Goal: Task Accomplishment & Management: Complete application form

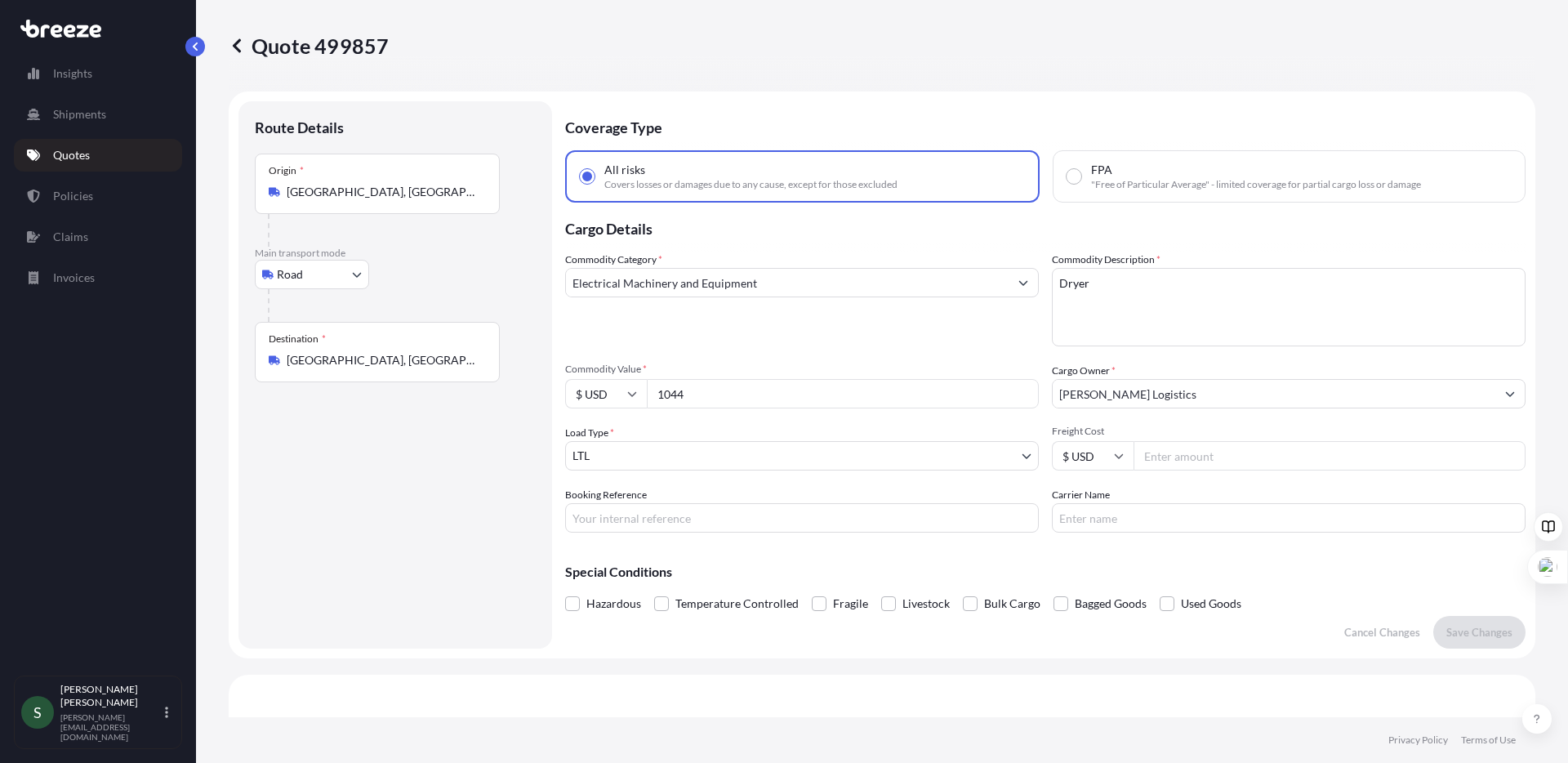
select select "Road"
select select "1"
click at [79, 154] on p "Quotes" at bounding box center [71, 155] width 37 height 16
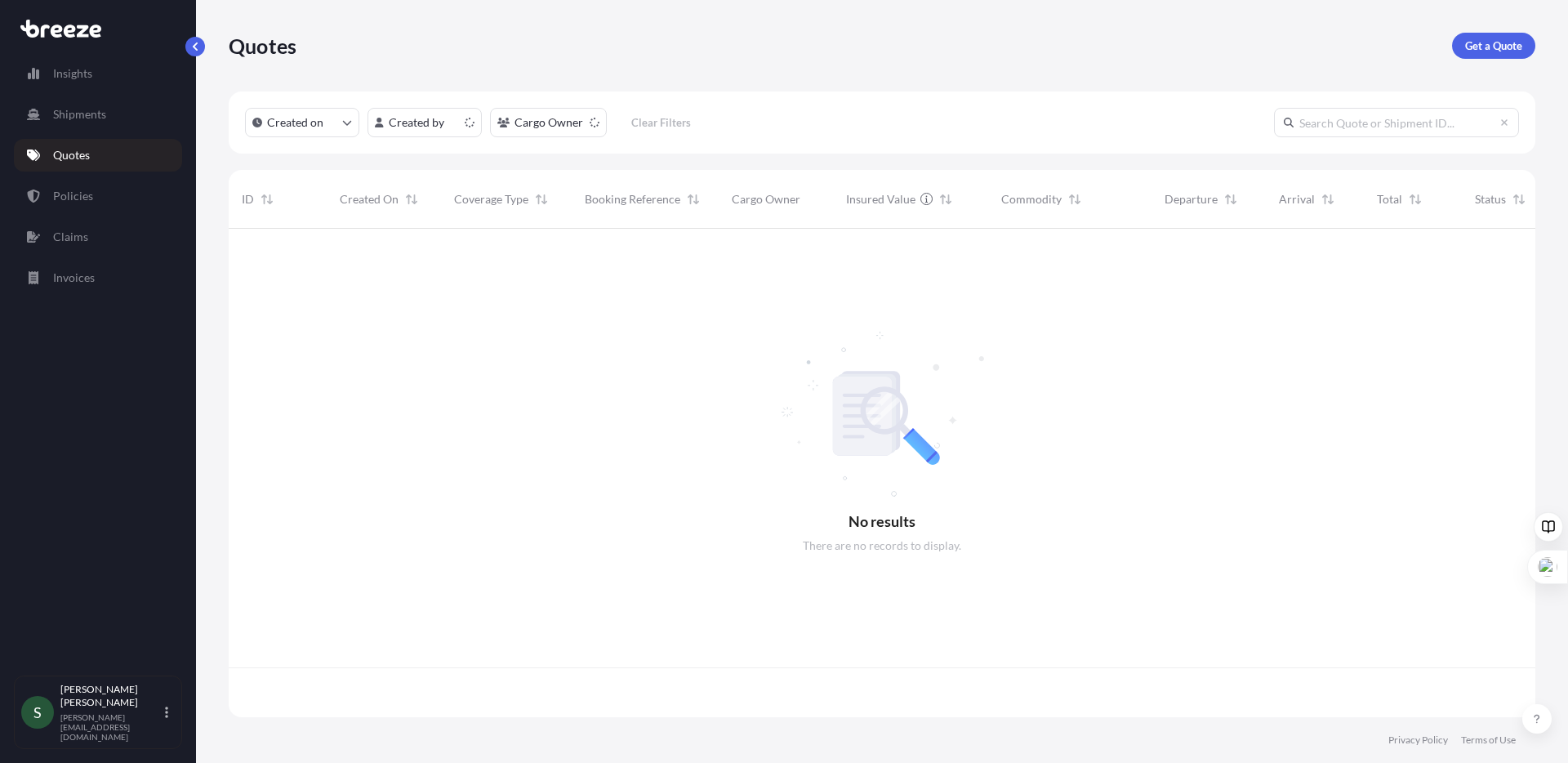
scroll to position [485, 1295]
click at [1488, 42] on p "Get a Quote" at bounding box center [1494, 46] width 57 height 16
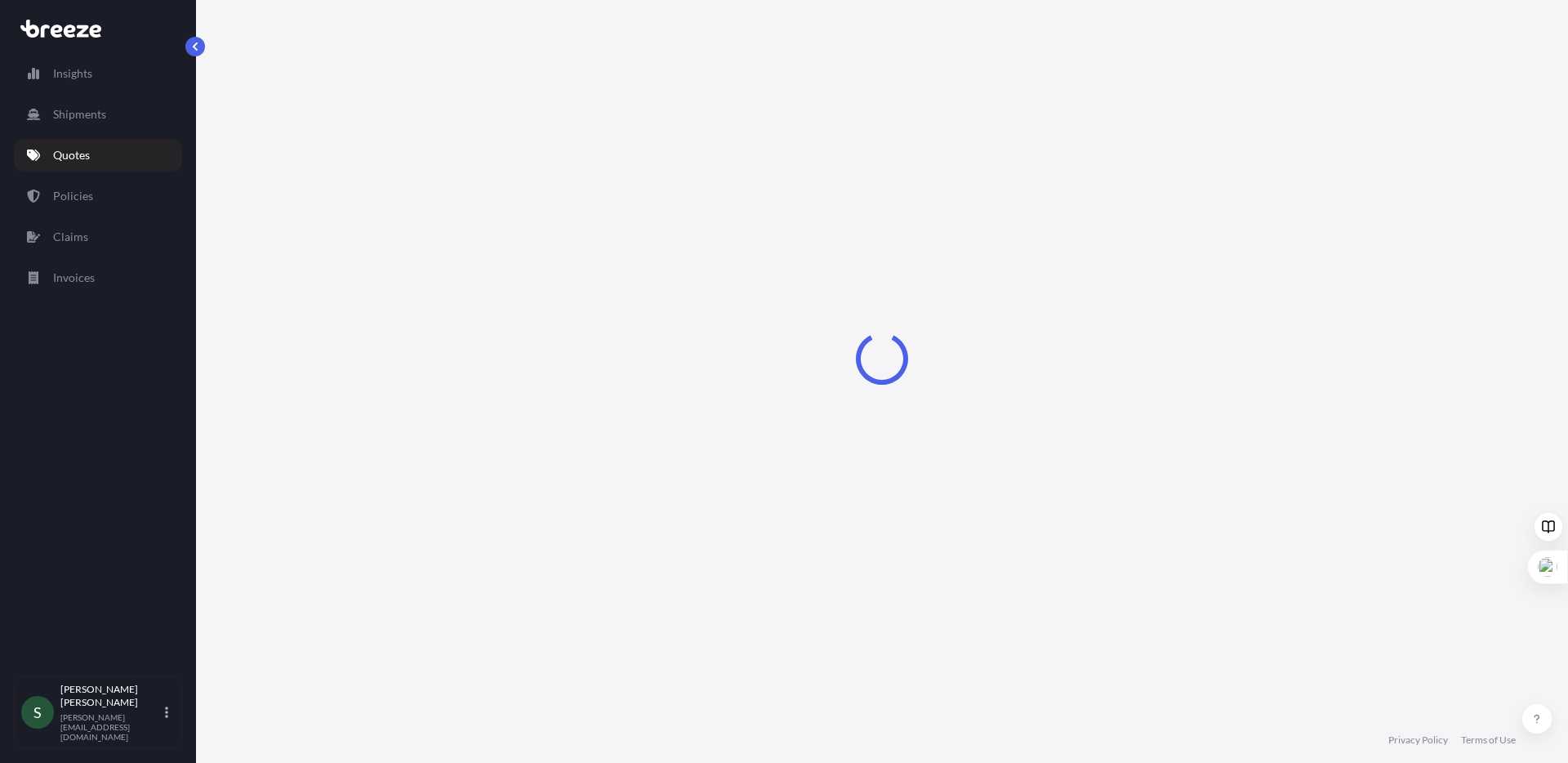
select select "Sea"
select select "1"
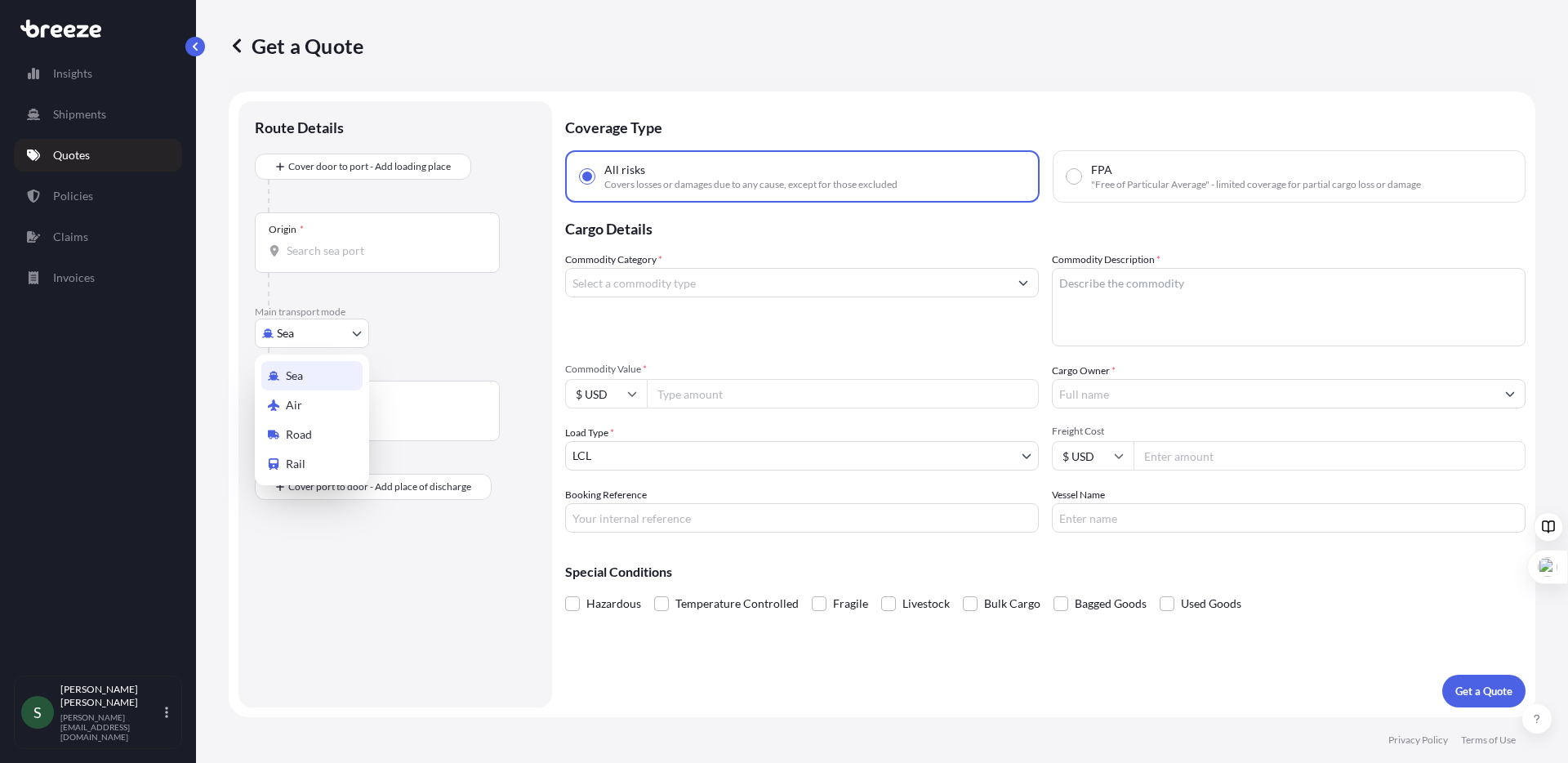
click at [309, 331] on body "Insights Shipments Quotes Policies Claims Invoices S [PERSON_NAME] [PERSON_NAME…" at bounding box center [784, 382] width 1568 height 763
click at [333, 436] on div "Road" at bounding box center [312, 434] width 101 height 30
select select "Road"
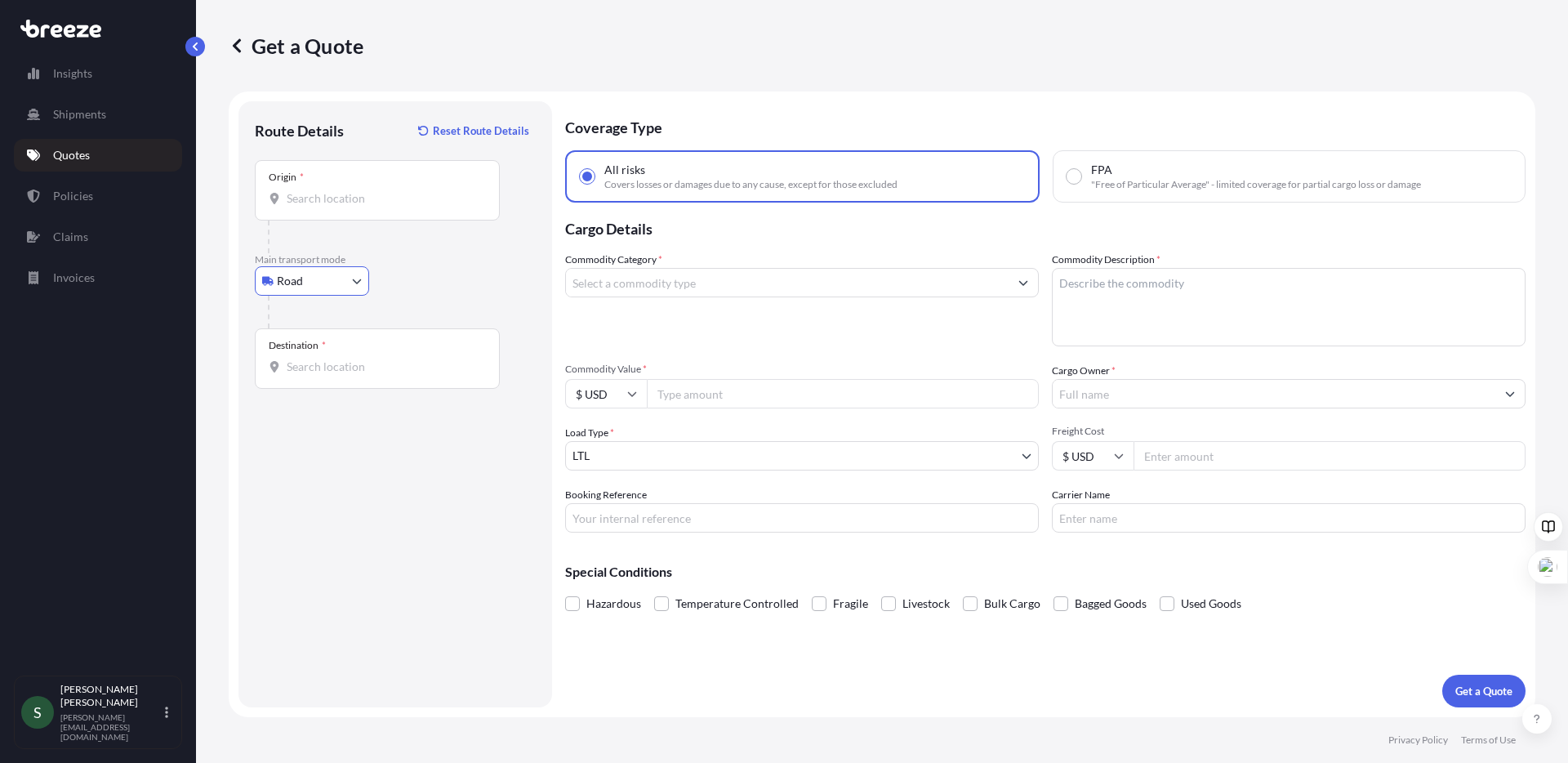
click at [349, 198] on input "Origin *" at bounding box center [383, 198] width 193 height 16
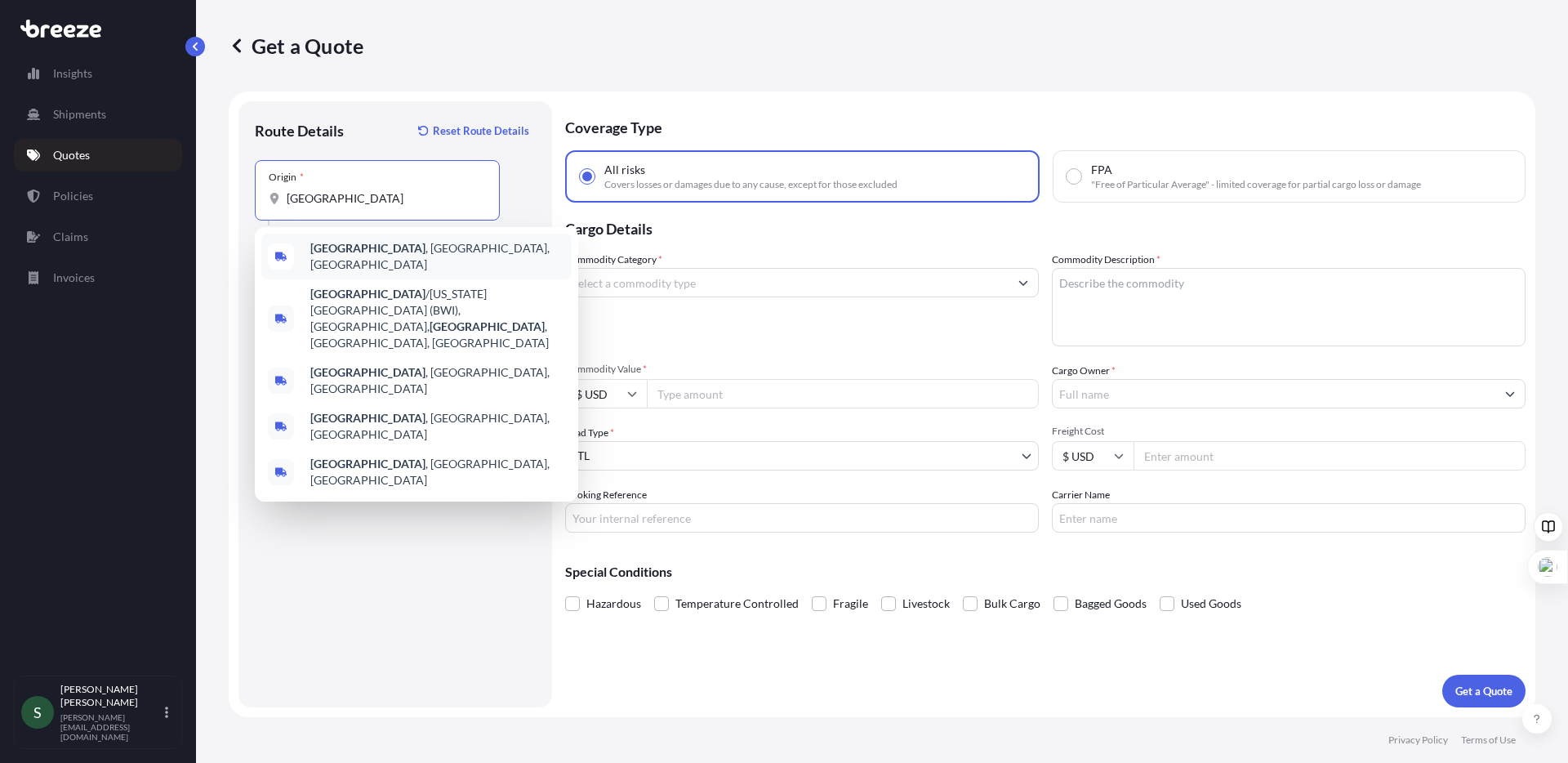
click at [373, 259] on span "[GEOGRAPHIC_DATA] , [GEOGRAPHIC_DATA], [GEOGRAPHIC_DATA]" at bounding box center [438, 257] width 255 height 33
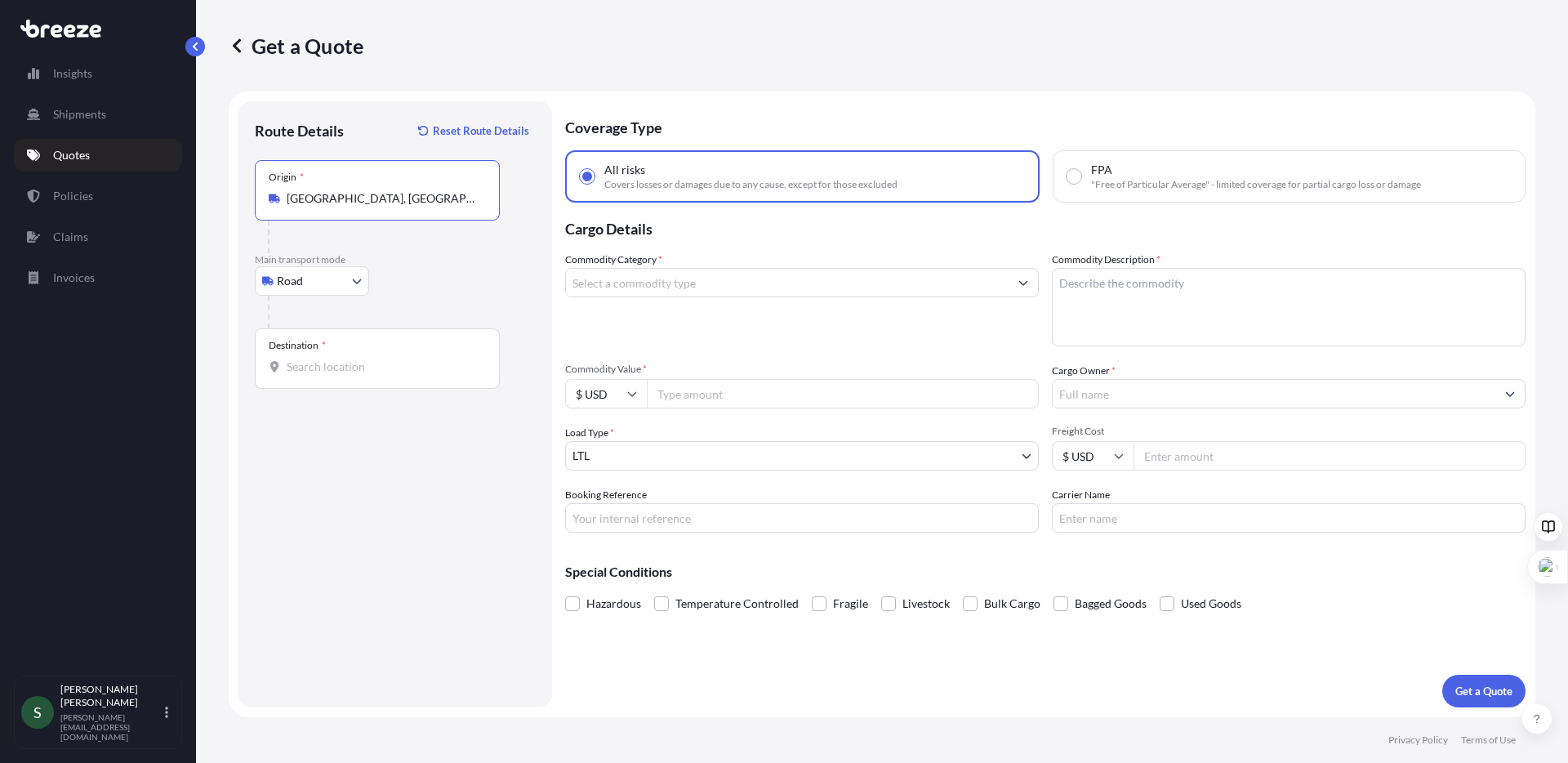
type input "[GEOGRAPHIC_DATA], [GEOGRAPHIC_DATA], [GEOGRAPHIC_DATA]"
click at [329, 374] on input "Destination *" at bounding box center [383, 367] width 193 height 16
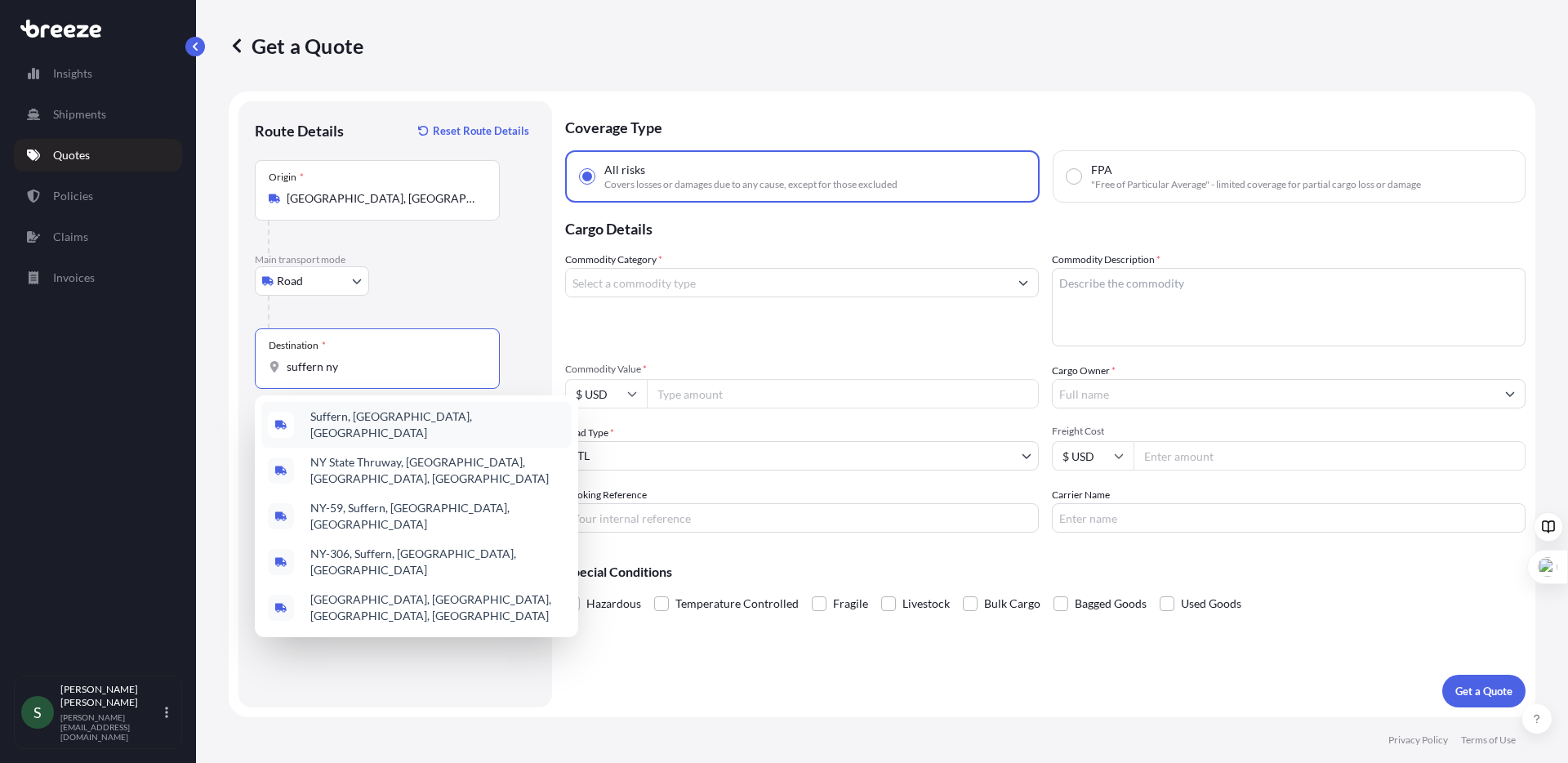
click at [326, 424] on span "Suffern, [GEOGRAPHIC_DATA], [GEOGRAPHIC_DATA]" at bounding box center [438, 425] width 255 height 33
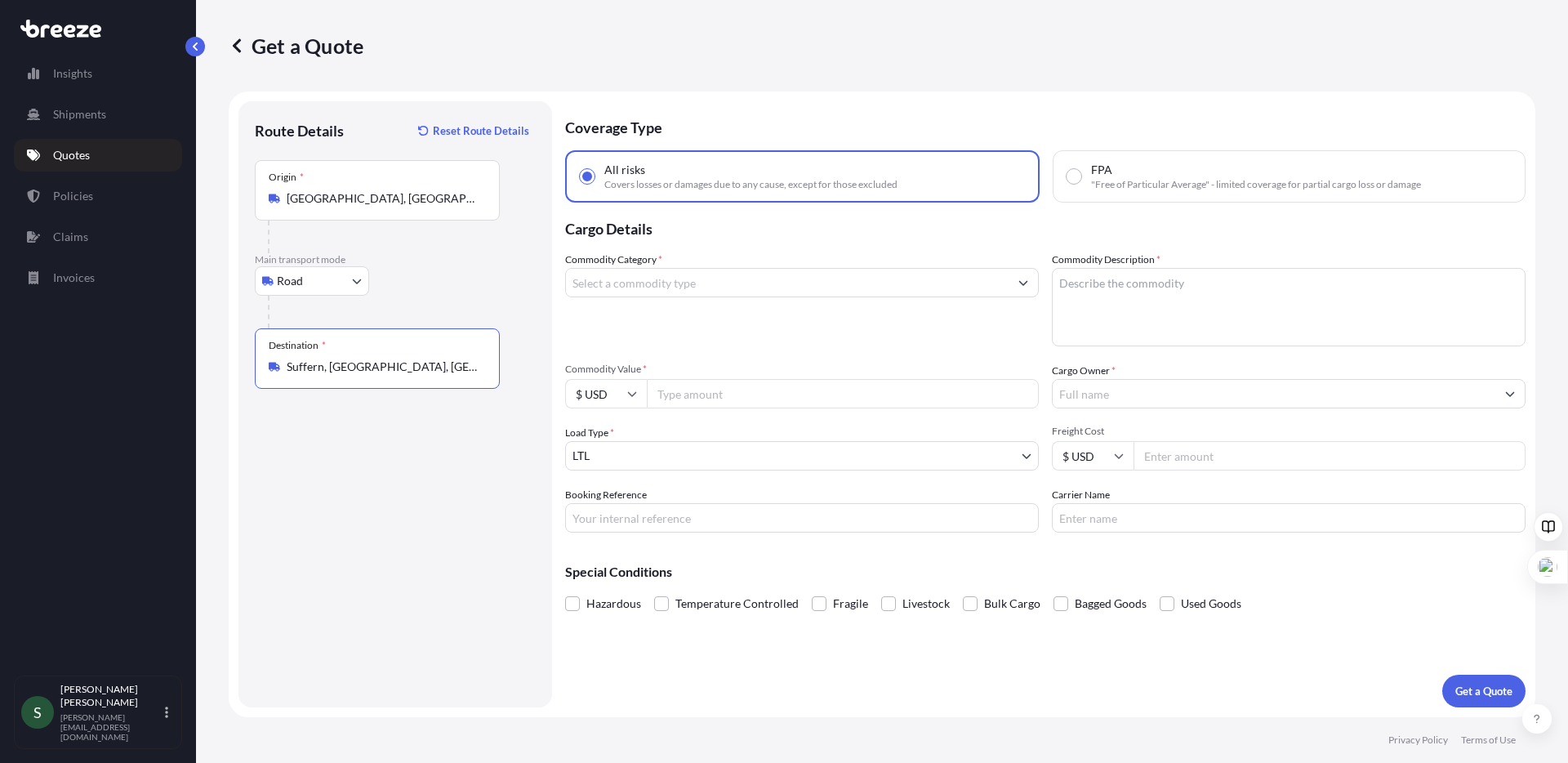
type input "Suffern, [GEOGRAPHIC_DATA], [GEOGRAPHIC_DATA]"
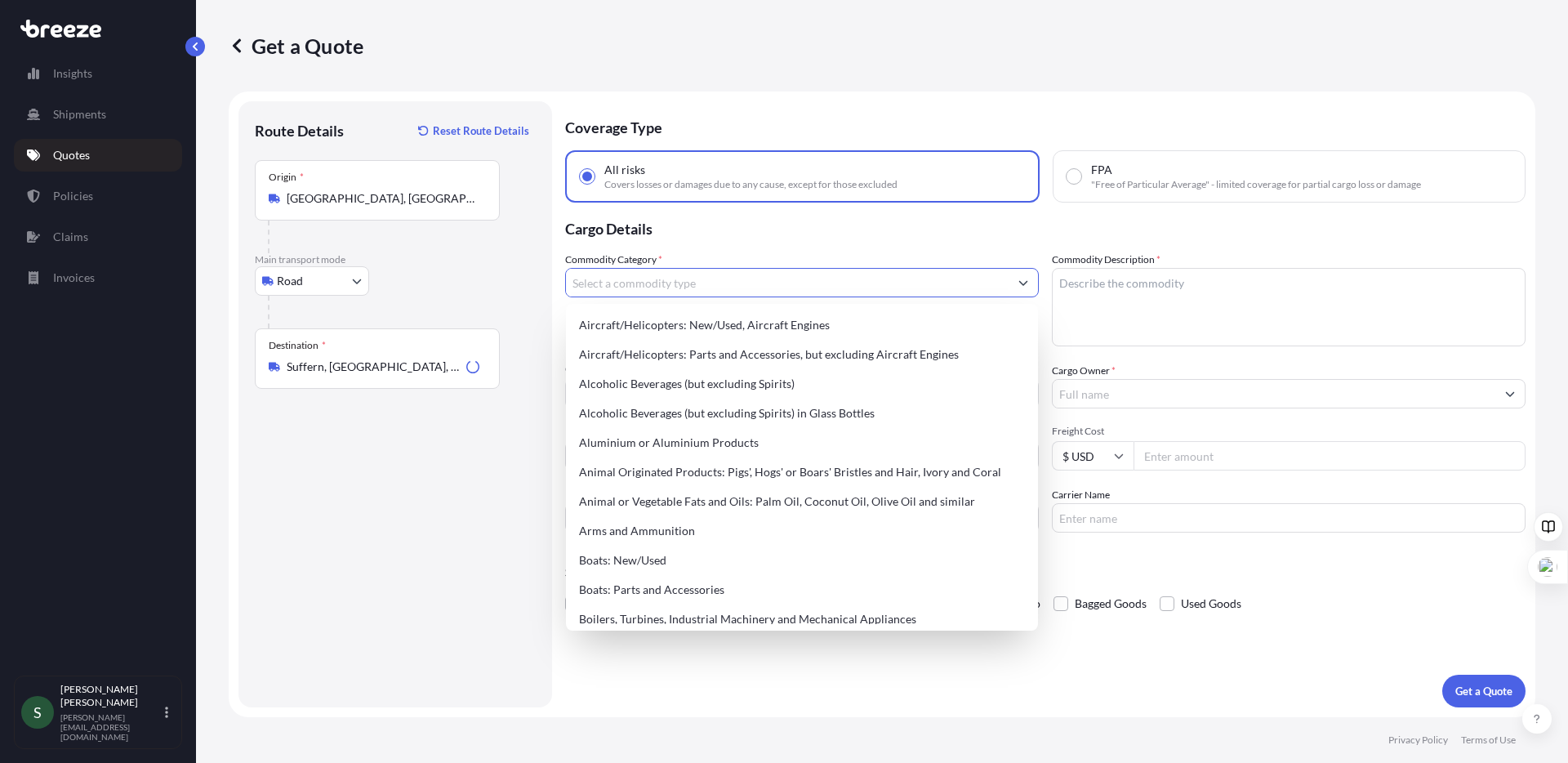
click at [714, 292] on input "Commodity Category *" at bounding box center [788, 282] width 443 height 30
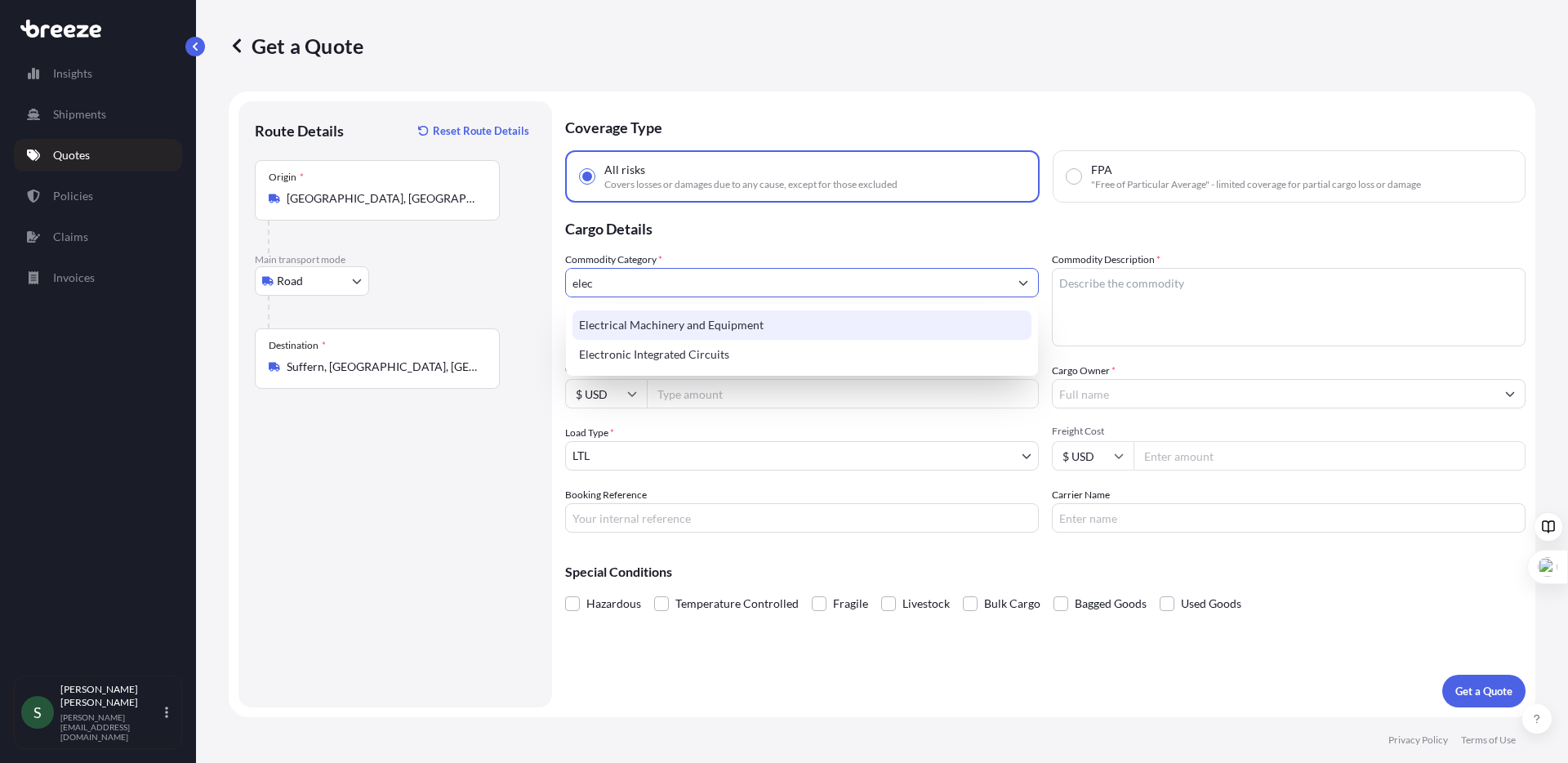
click at [801, 312] on div "Electrical Machinery and Equipment" at bounding box center [802, 325] width 459 height 30
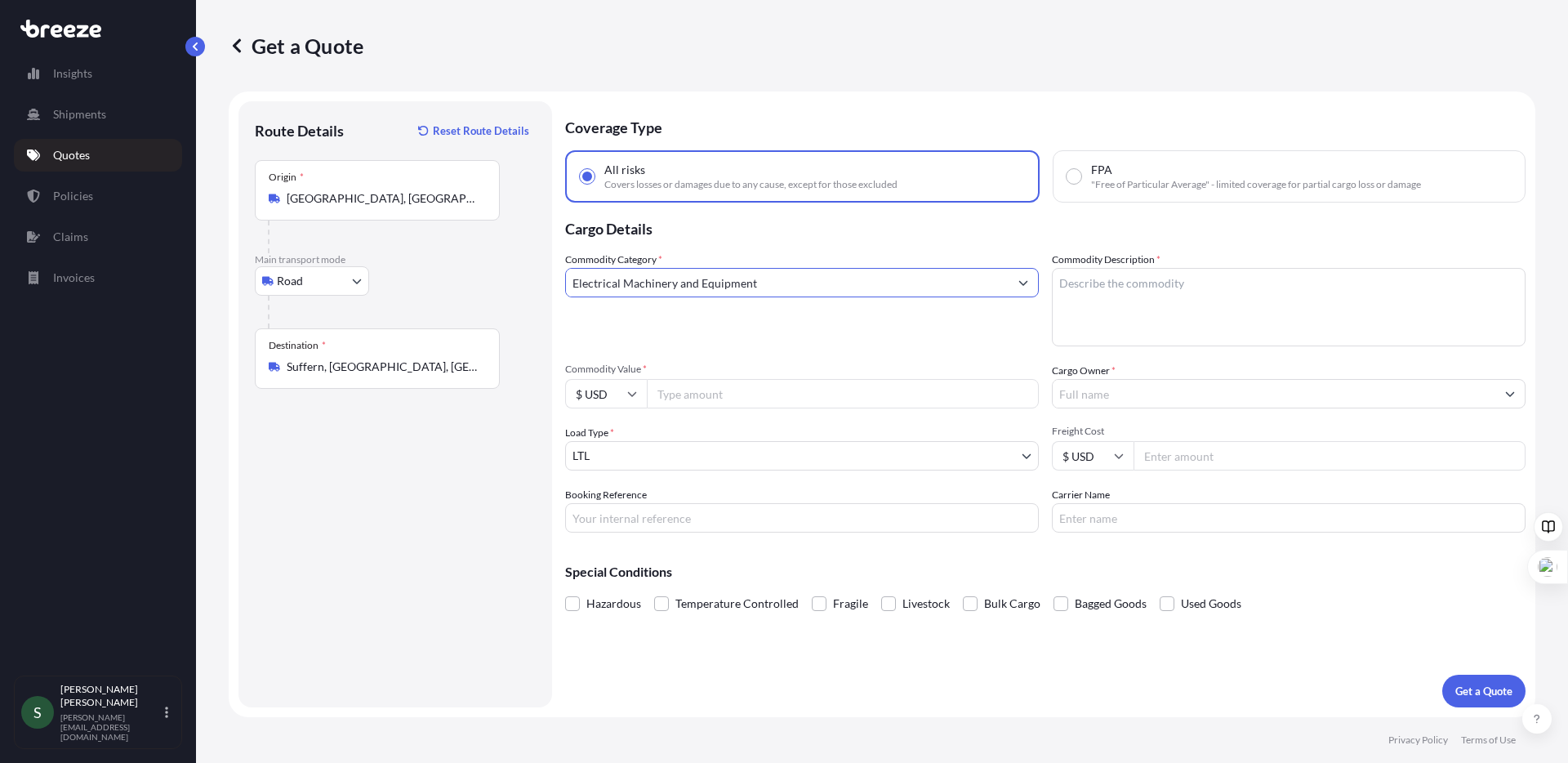
type input "Electrical Machinery and Equipment"
click at [1080, 279] on textarea "Commodity Description *" at bounding box center [1289, 306] width 474 height 79
type textarea "Washers & Dryers"
type input "6900.00"
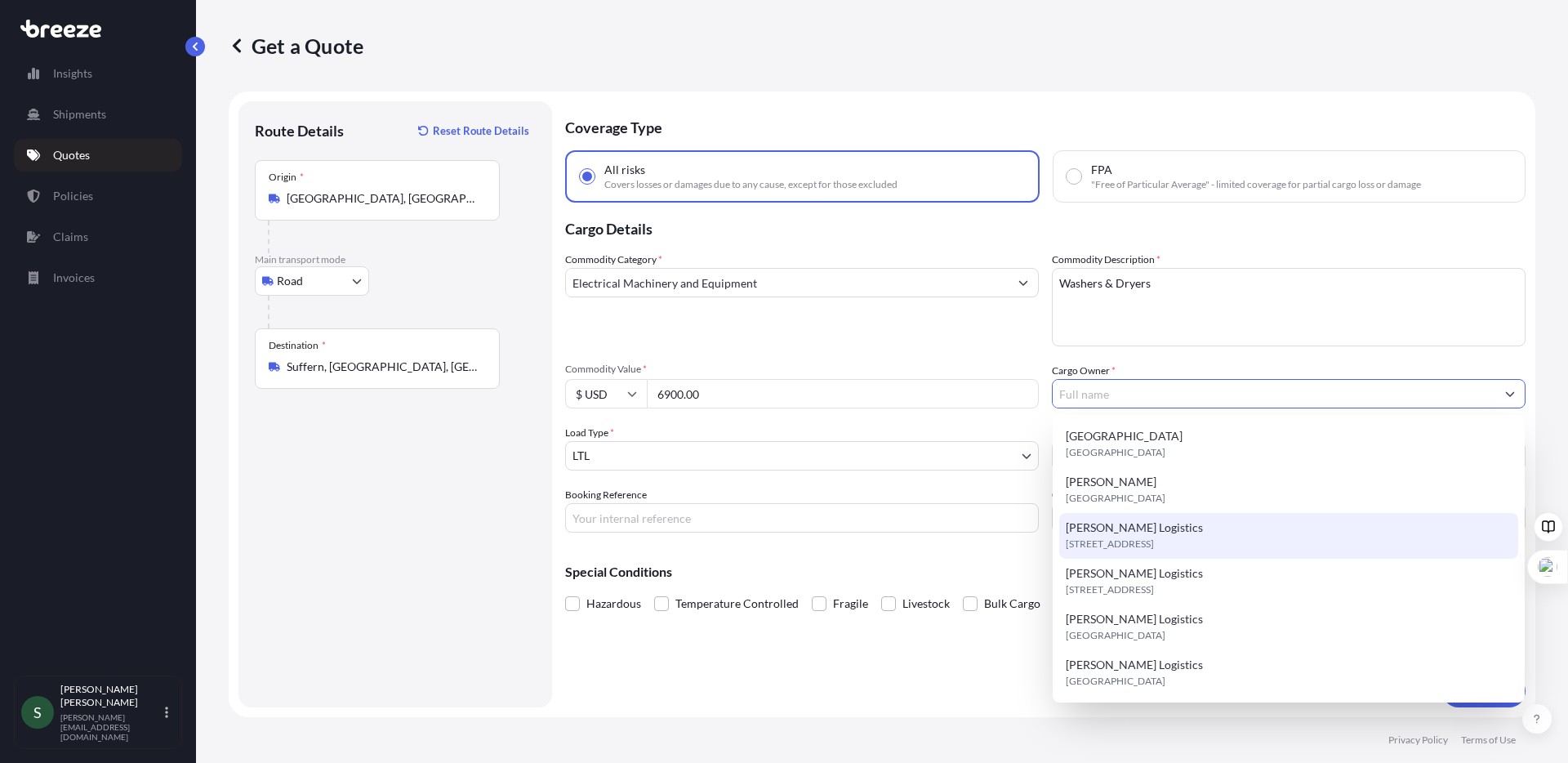
click at [1176, 531] on div "[PERSON_NAME] Logistics [STREET_ADDRESS]" at bounding box center [1289, 535] width 459 height 46
type input "[PERSON_NAME] Logistics"
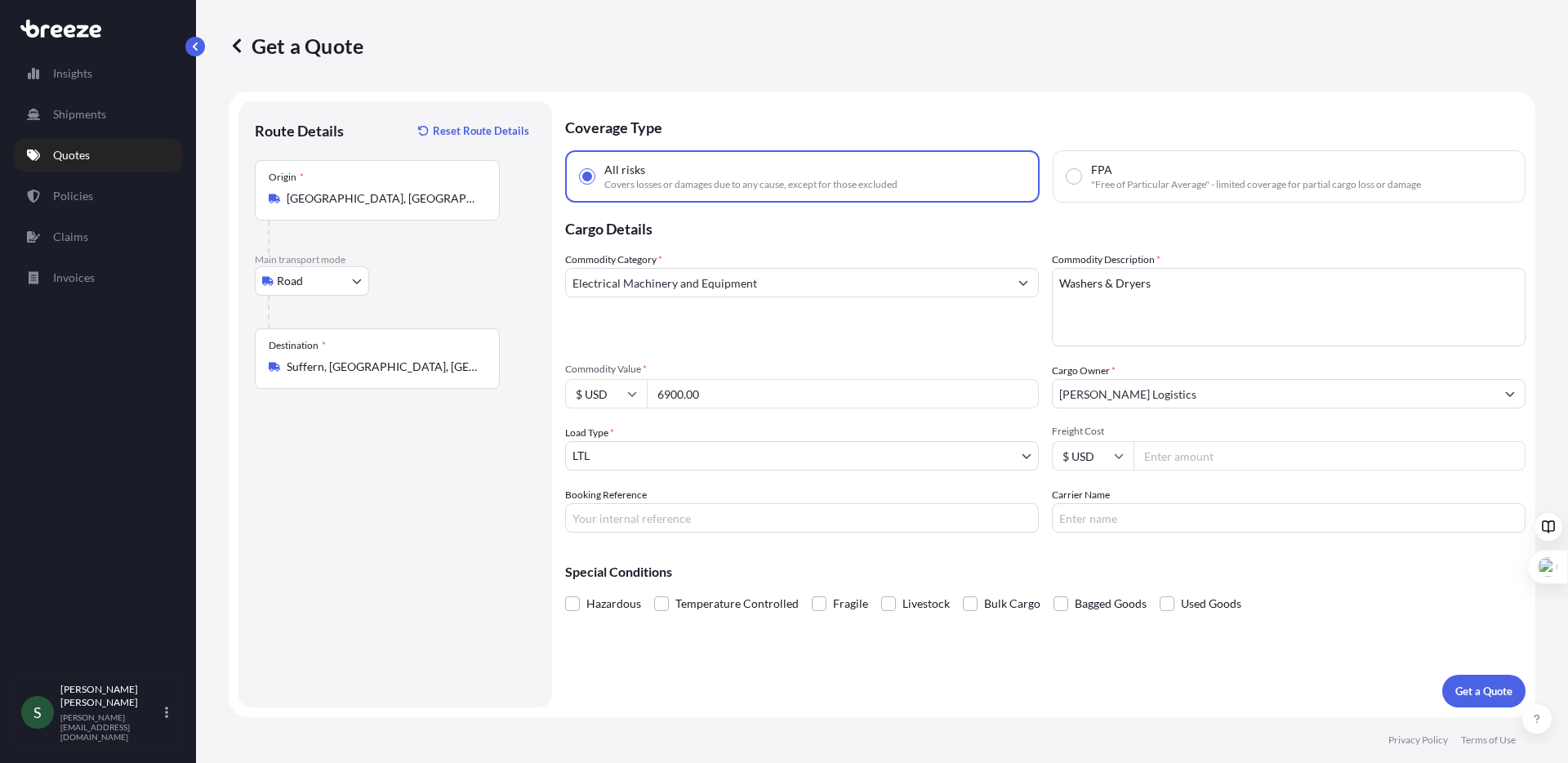
click at [1304, 457] on input "Freight Cost" at bounding box center [1330, 456] width 392 height 30
type input "314.66"
click at [1157, 523] on input "Carrier Name" at bounding box center [1289, 517] width 474 height 30
type input "XPO"
click at [706, 521] on input "Booking Reference" at bounding box center [802, 517] width 474 height 30
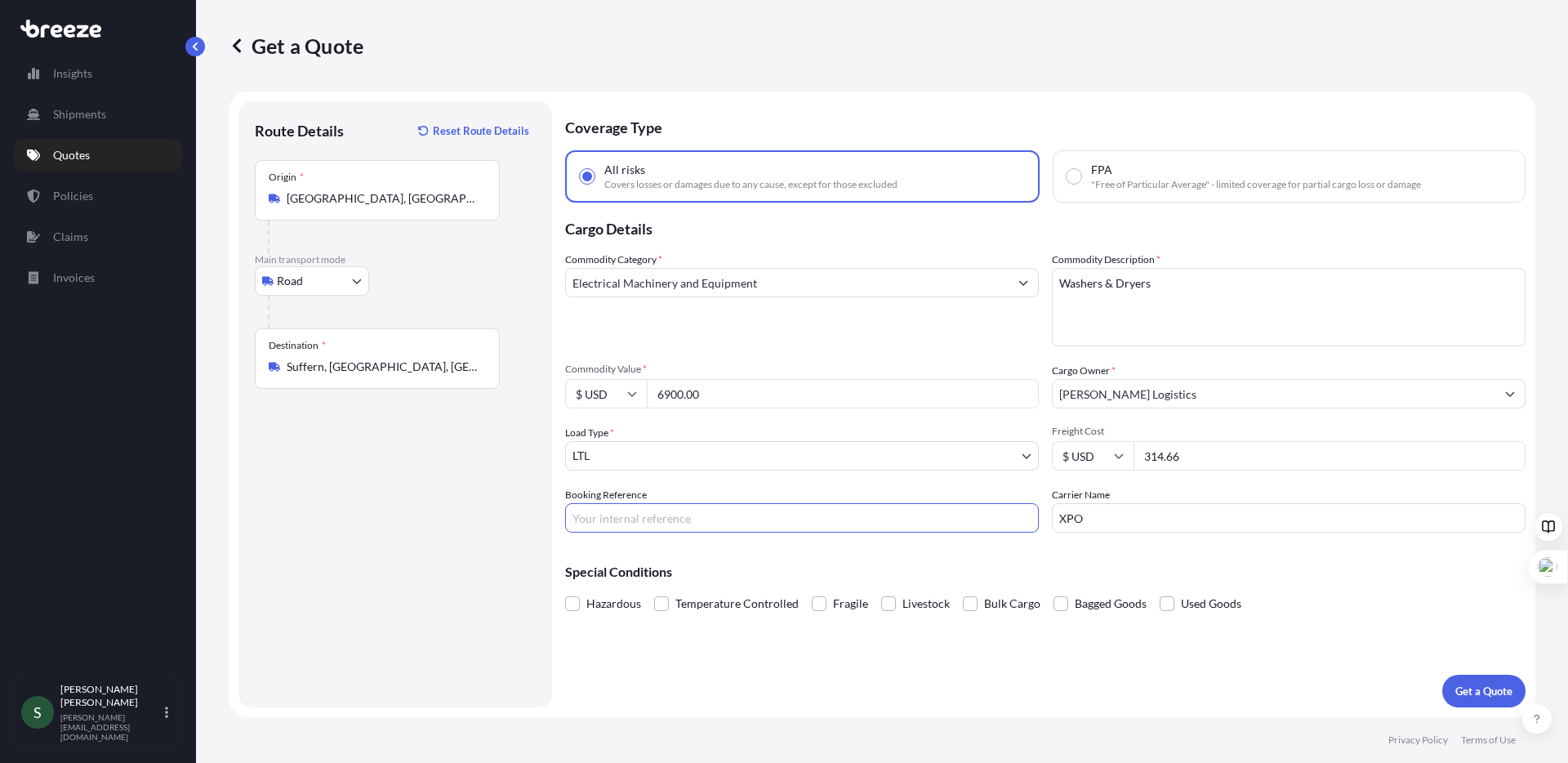
click at [716, 516] on input "Booking Reference" at bounding box center [802, 517] width 474 height 30
paste input "91925"
type input "91925"
click at [1124, 656] on div "Coverage Type All risks Covers losses or damages due to any cause, except for t…" at bounding box center [1045, 404] width 960 height 606
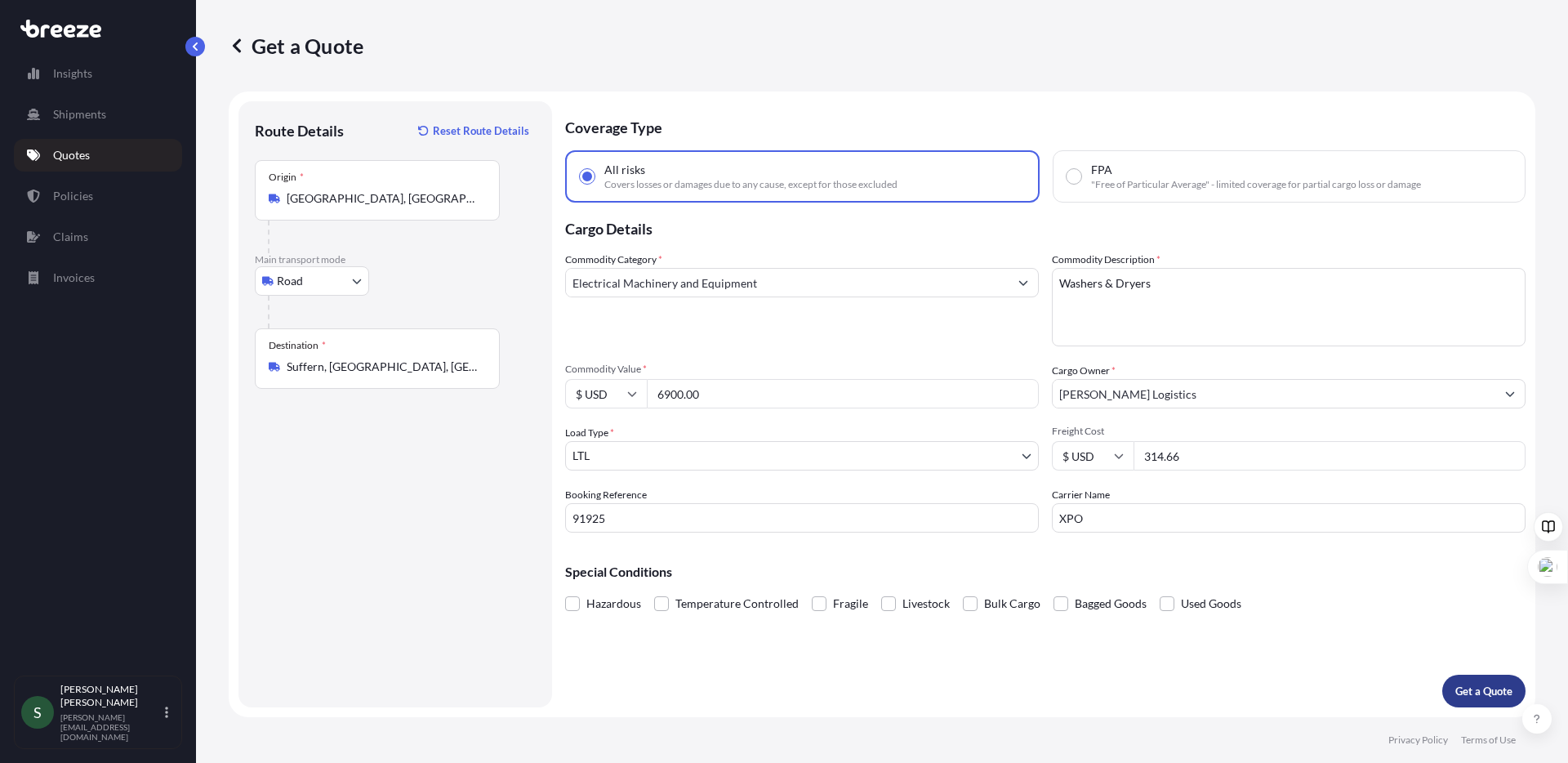
click at [1474, 688] on p "Get a Quote" at bounding box center [1484, 691] width 57 height 16
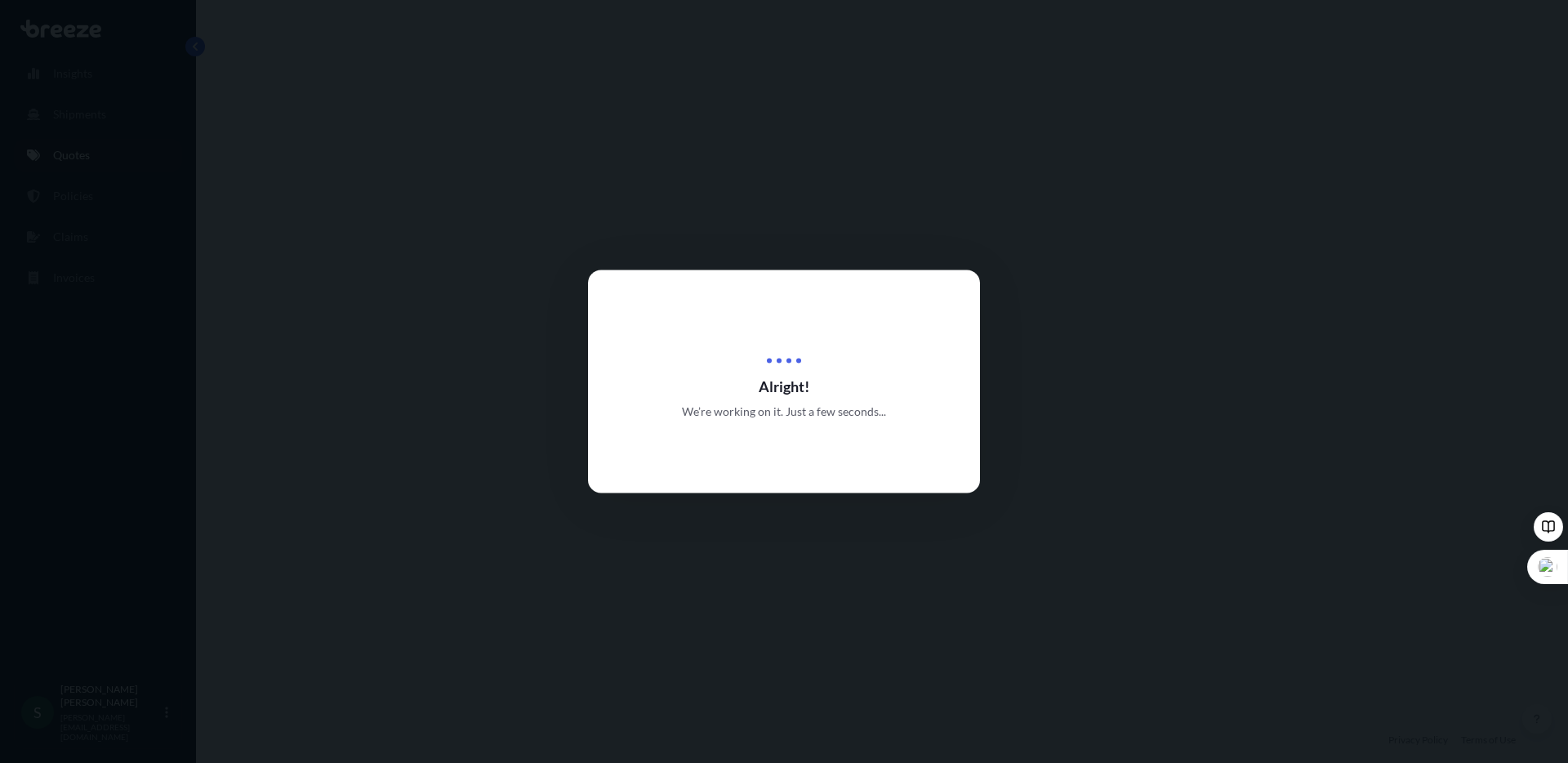
select select "Road"
select select "1"
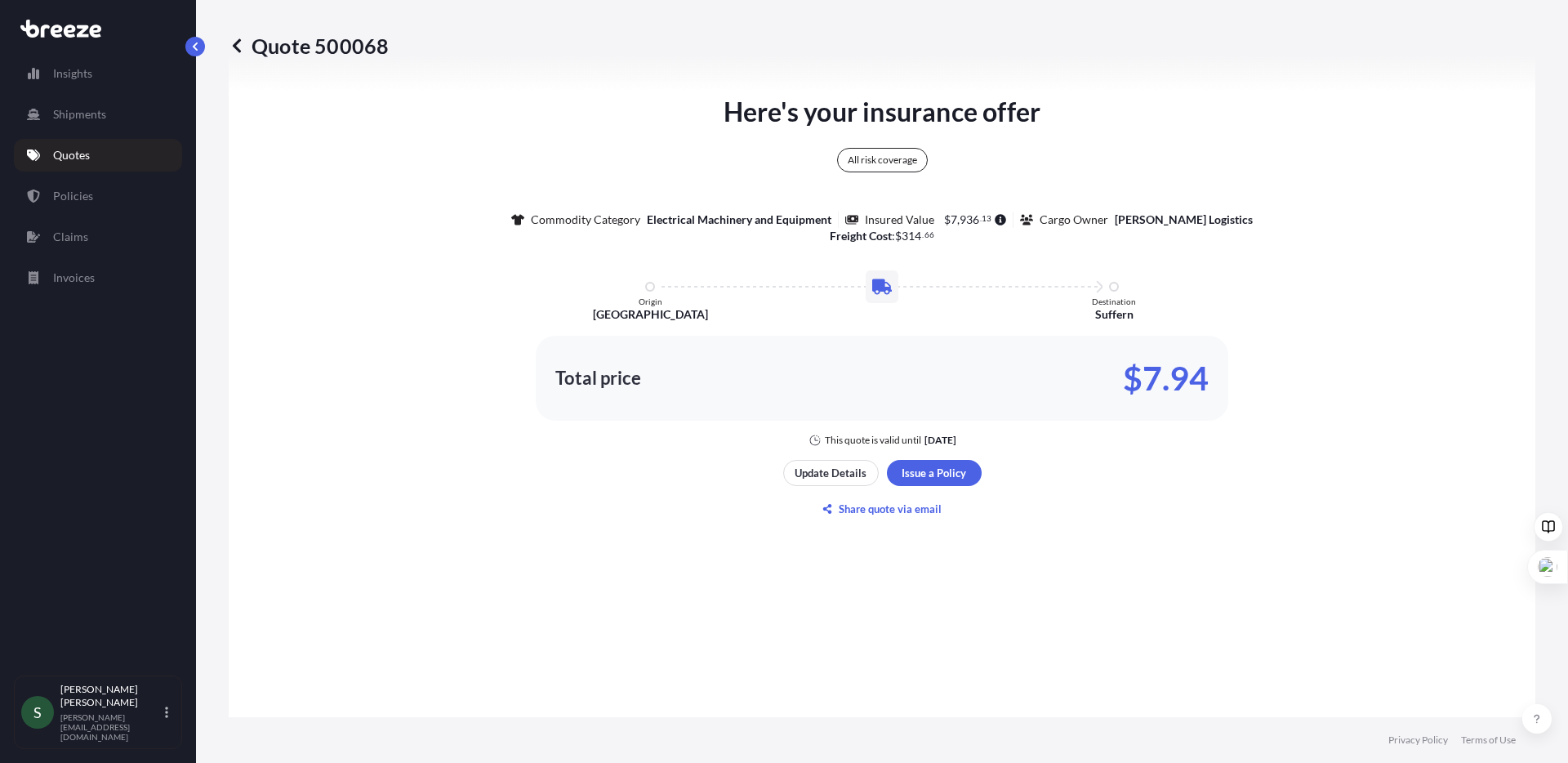
scroll to position [888, 0]
click at [69, 156] on p "Quotes" at bounding box center [71, 155] width 37 height 16
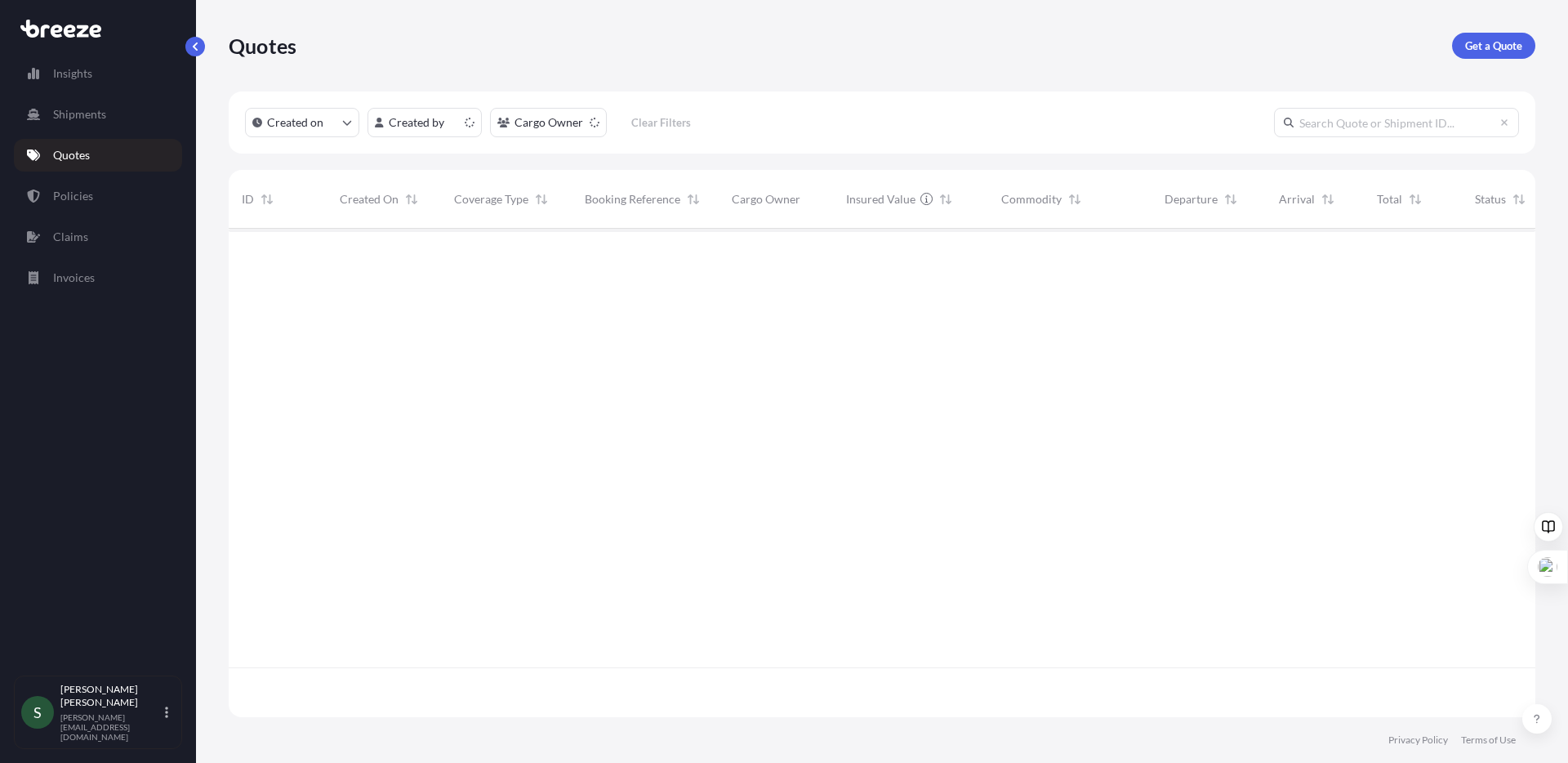
scroll to position [485, 1295]
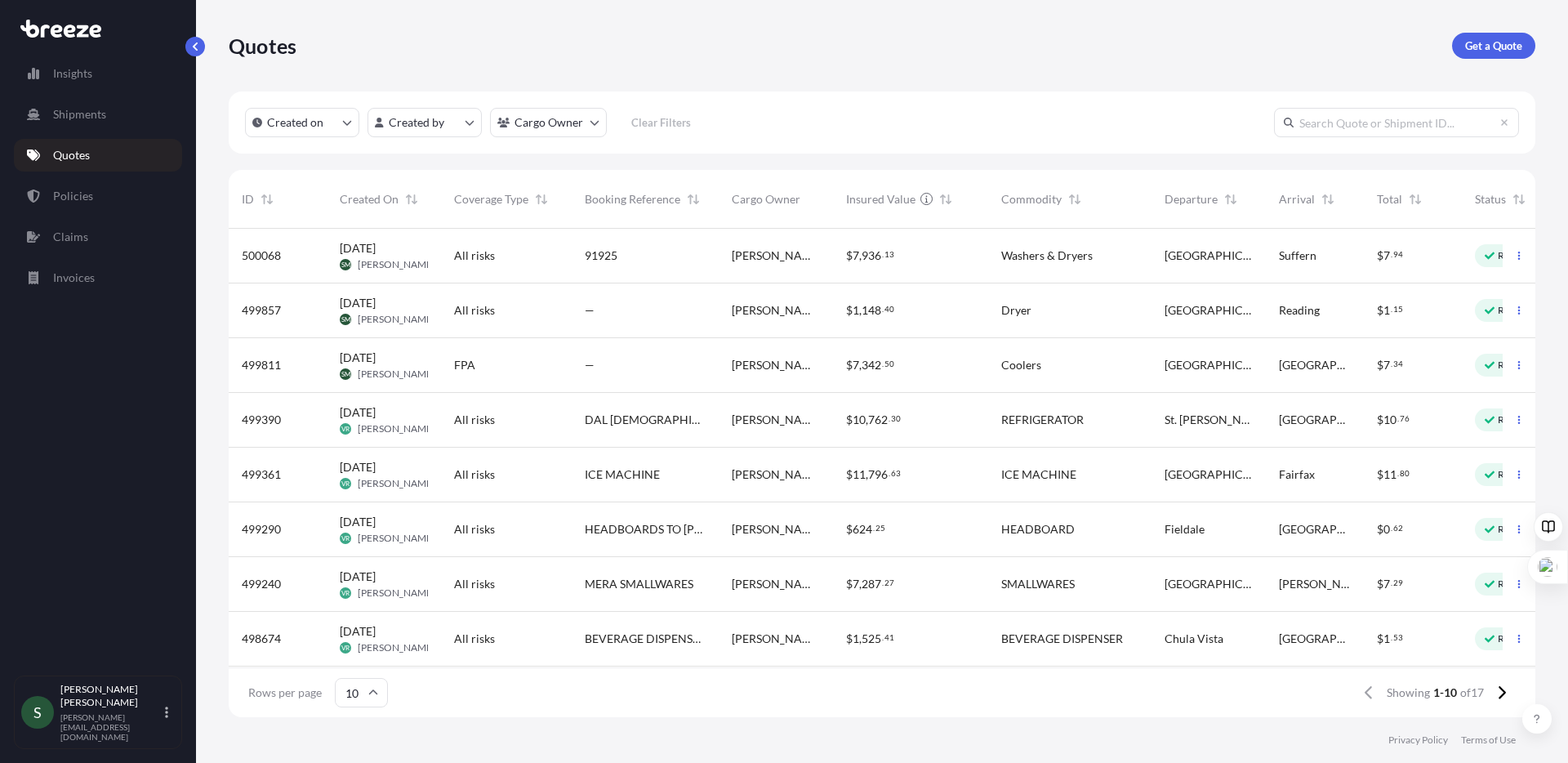
click at [1189, 306] on span "[GEOGRAPHIC_DATA]" at bounding box center [1209, 310] width 89 height 16
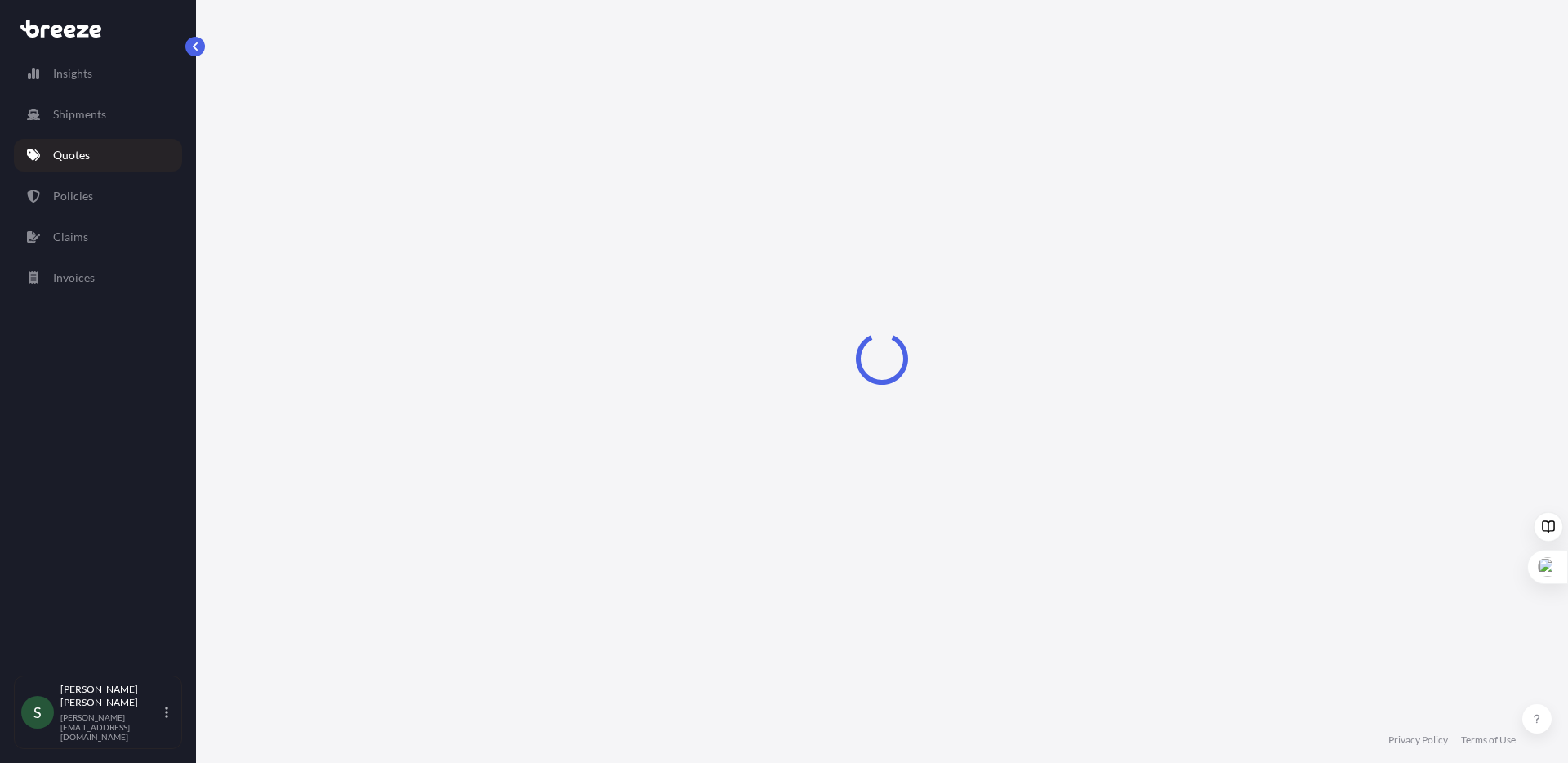
select select "Road"
select select "1"
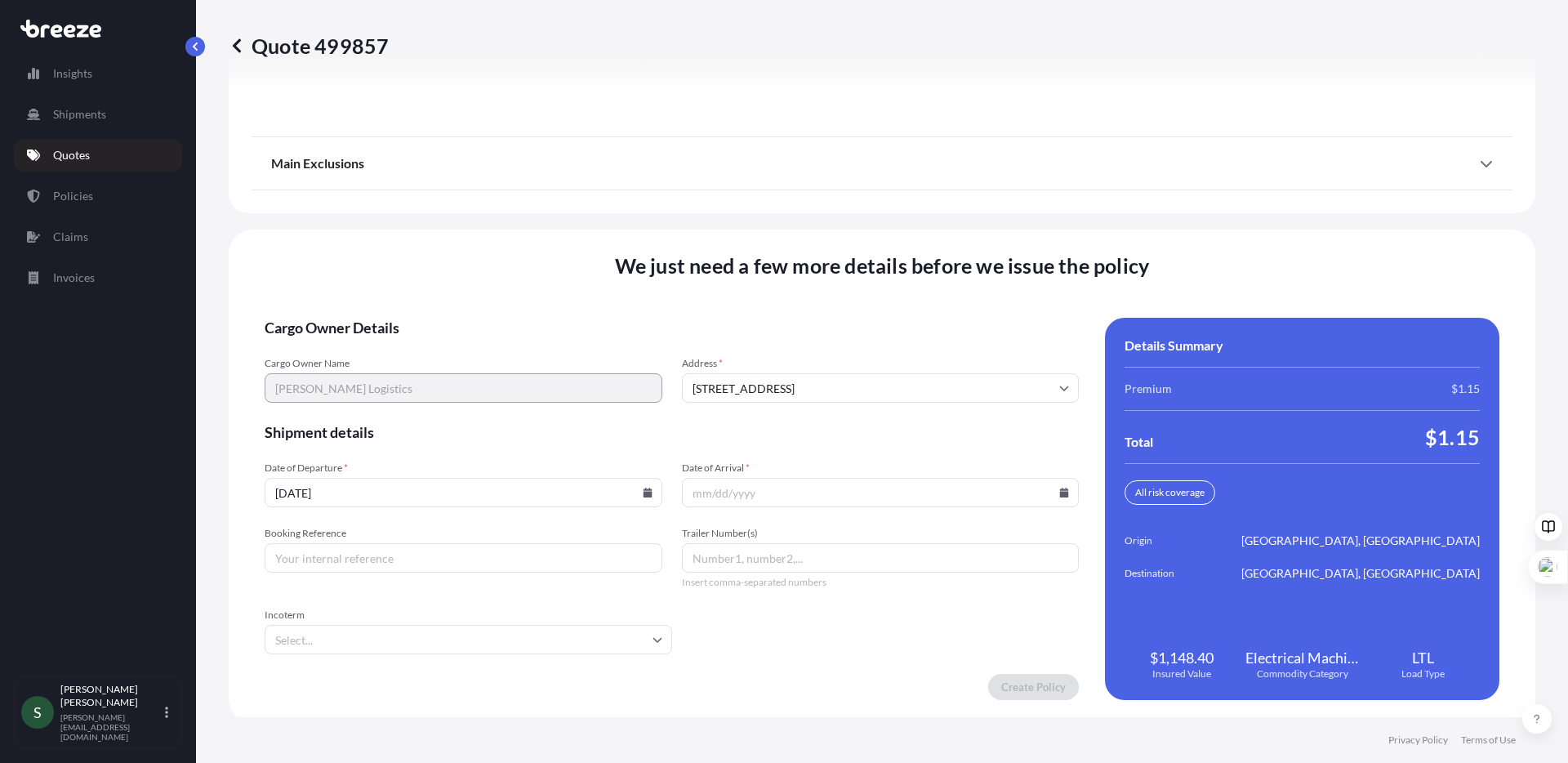
scroll to position [2073, 0]
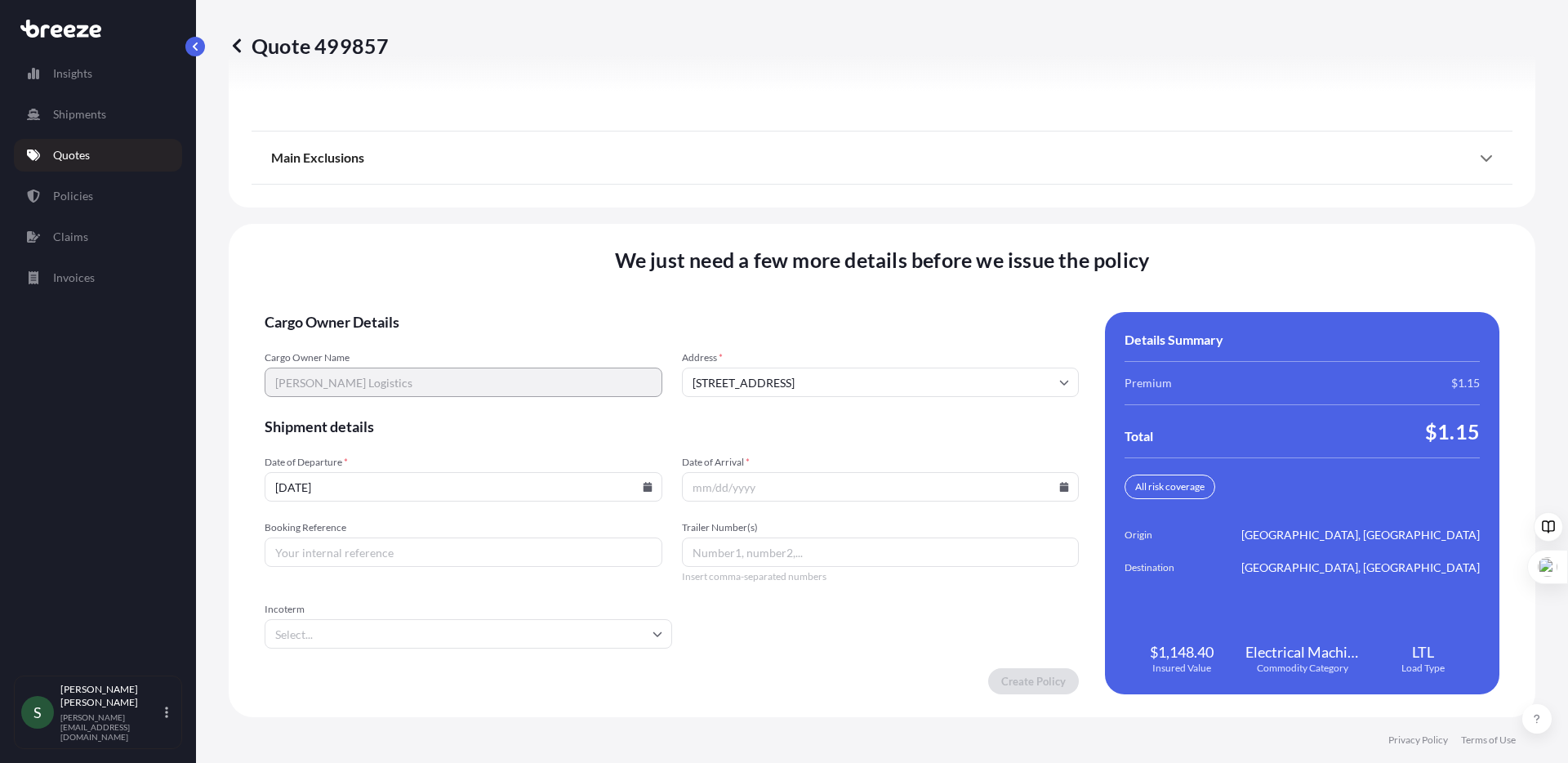
click at [643, 486] on icon at bounding box center [647, 486] width 9 height 10
click at [491, 409] on button "3" at bounding box center [477, 395] width 26 height 26
type input "[DATE]"
click at [1061, 487] on icon at bounding box center [1065, 486] width 9 height 10
click at [793, 230] on icon at bounding box center [790, 234] width 5 height 9
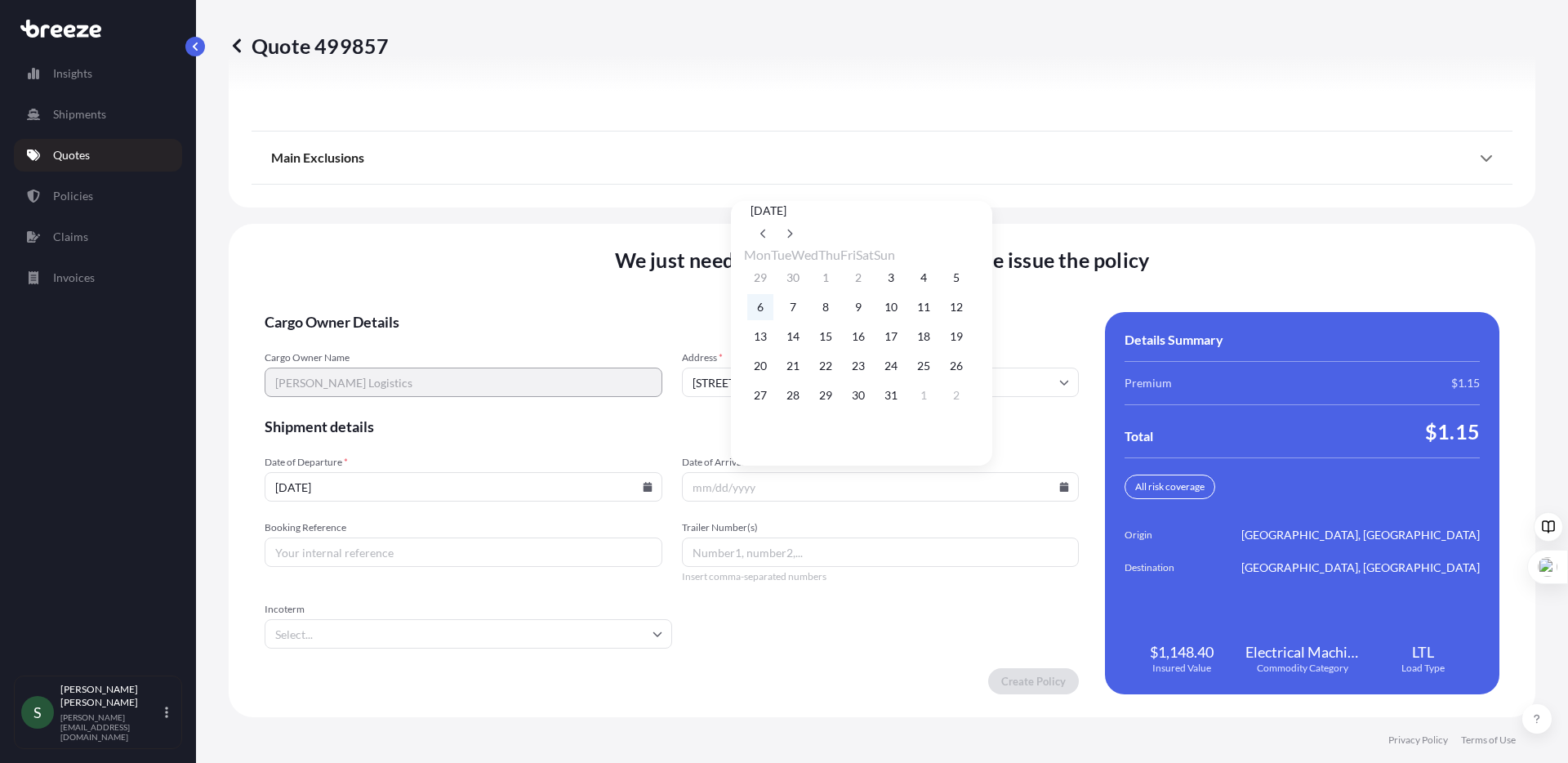
click at [753, 308] on button "6" at bounding box center [760, 306] width 26 height 26
type input "[DATE]"
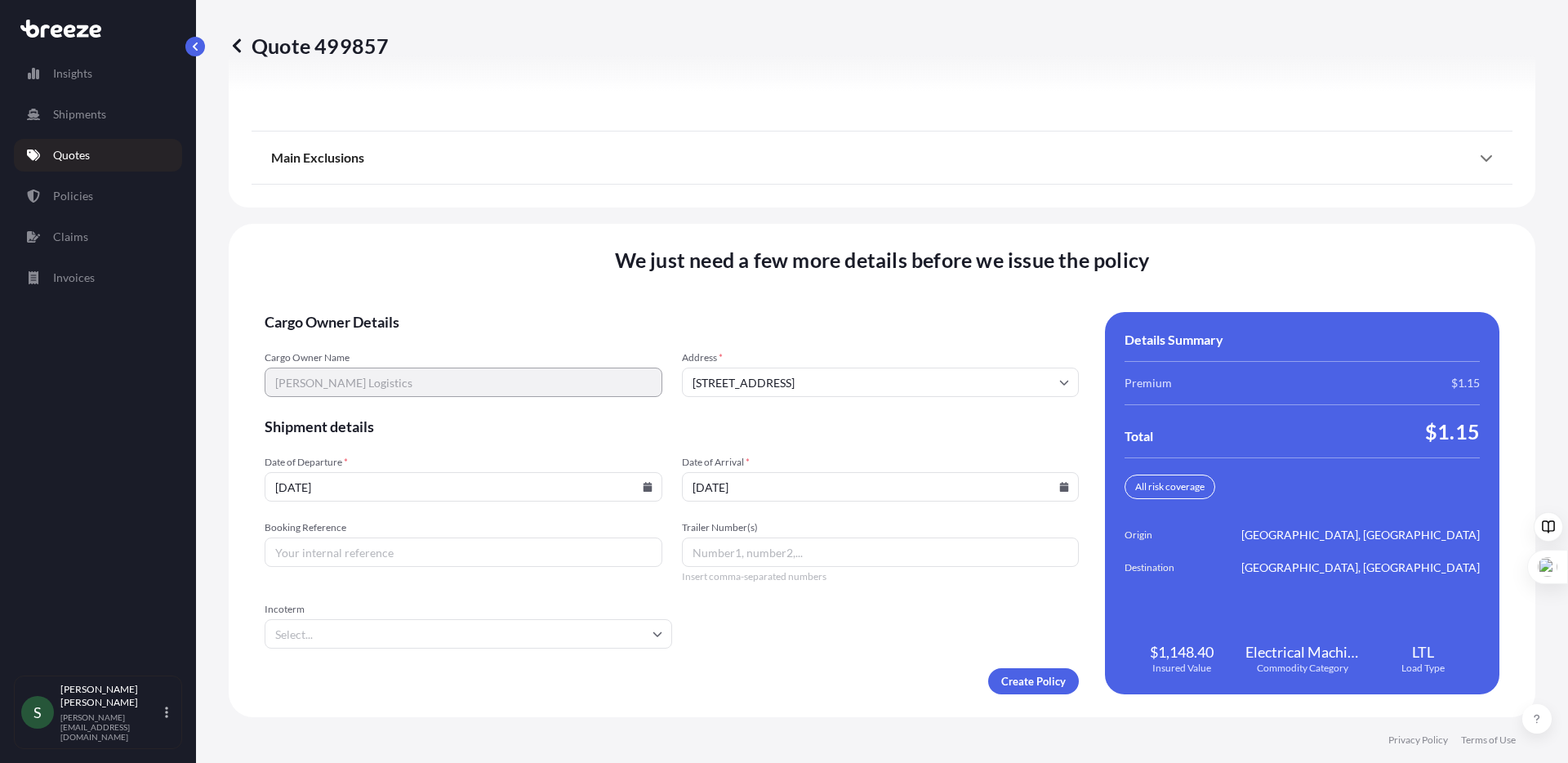
click at [761, 663] on form "Cargo Owner Details Cargo Owner Name [PERSON_NAME] Logistics Address * [STREET_…" at bounding box center [672, 503] width 815 height 382
click at [455, 545] on input "Booking Reference" at bounding box center [464, 551] width 398 height 30
type input "A"
type input "ARTN00000035854"
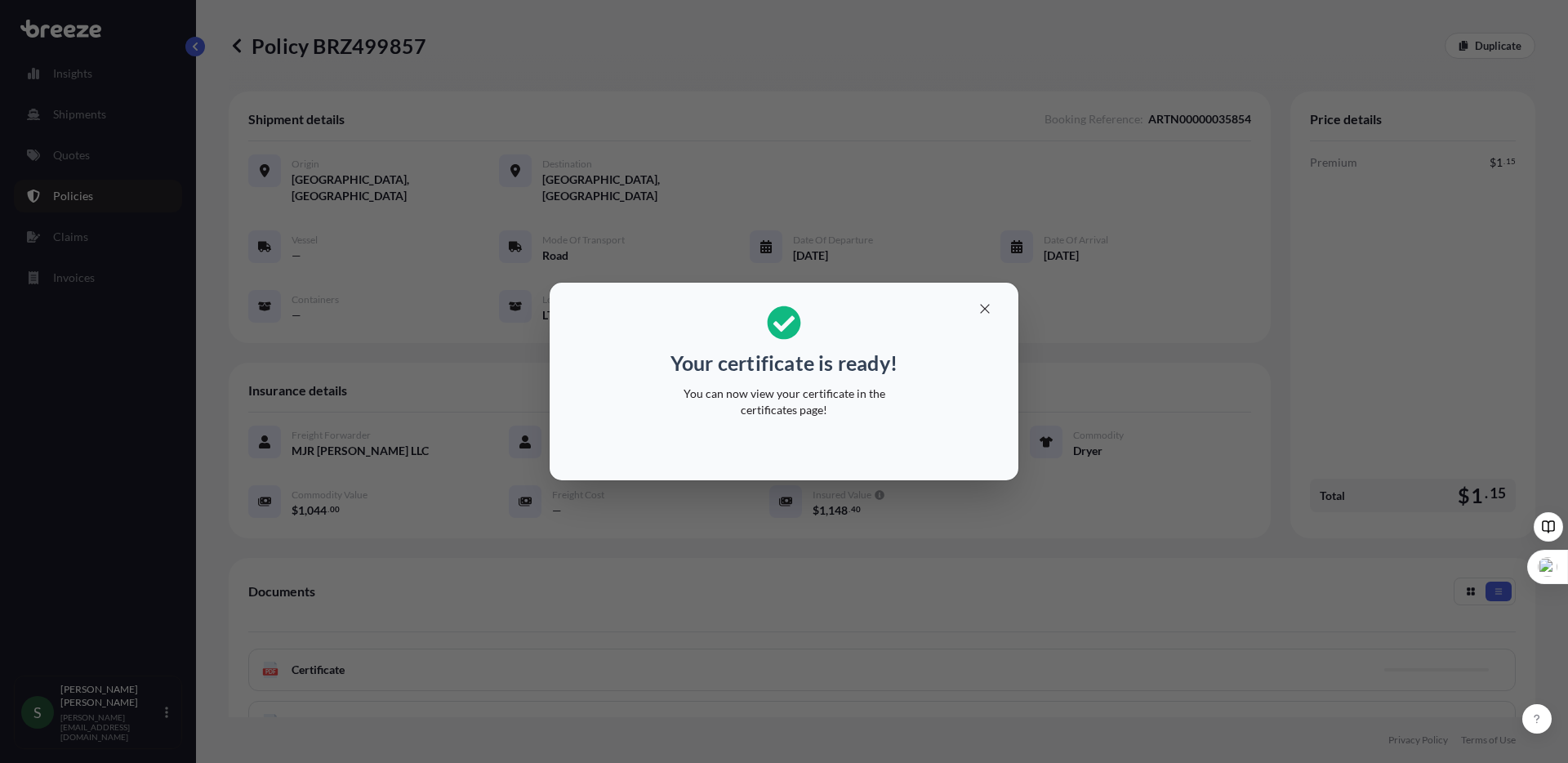
click at [600, 545] on div "Your certificate is ready! You can now view your certificate in the certificate…" at bounding box center [784, 382] width 1568 height 763
